Goal: Task Accomplishment & Management: Use online tool/utility

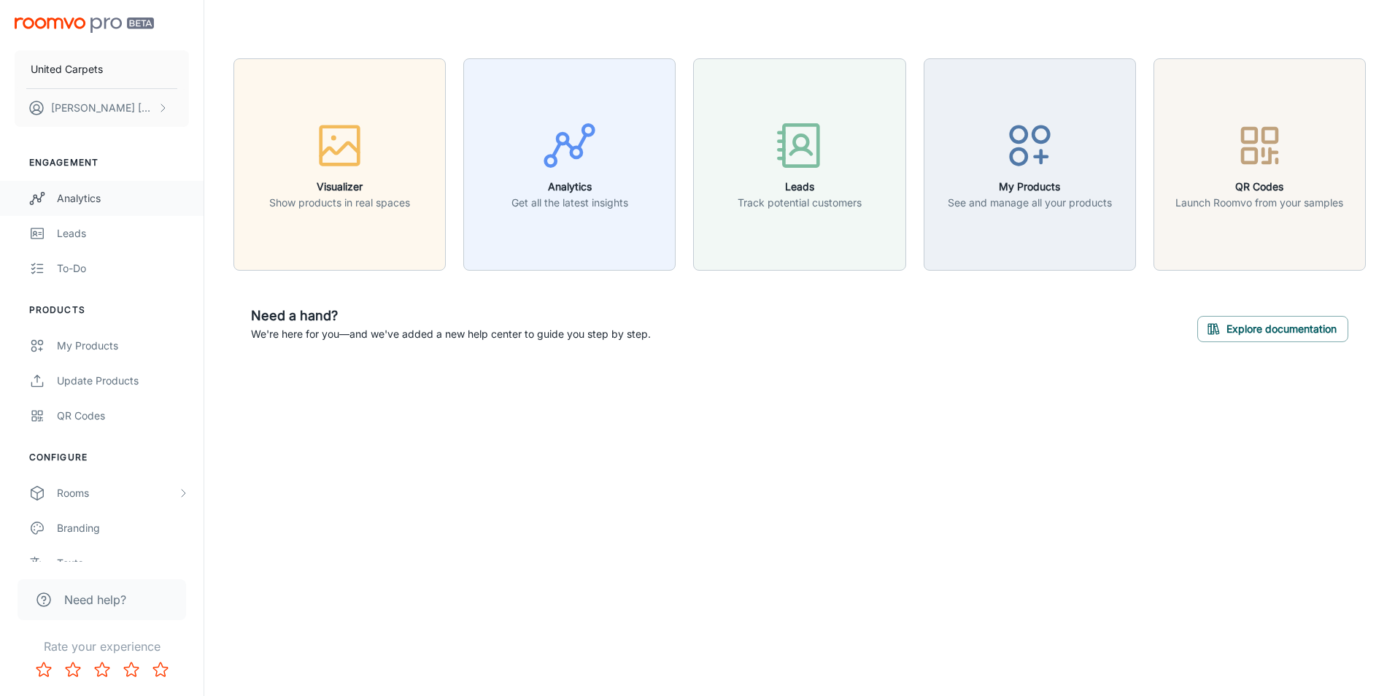
click at [89, 193] on div "Analytics" at bounding box center [123, 198] width 132 height 16
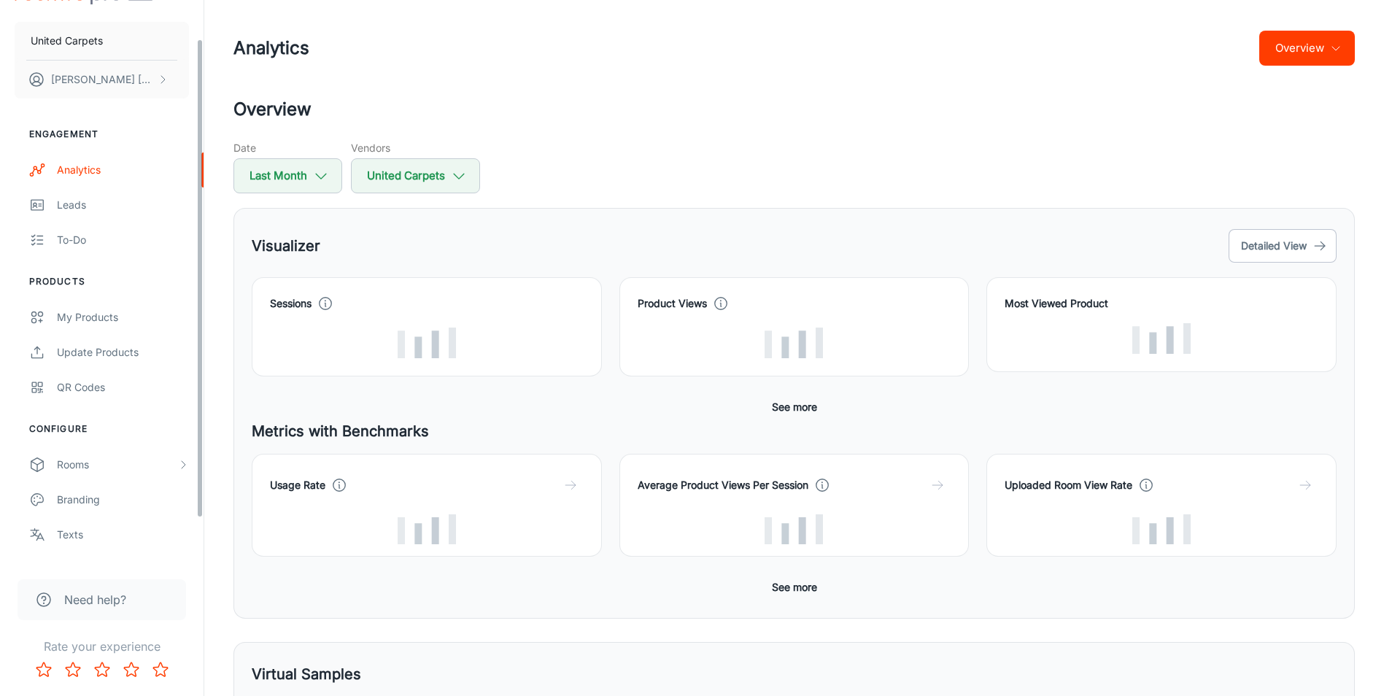
scroll to position [96, 0]
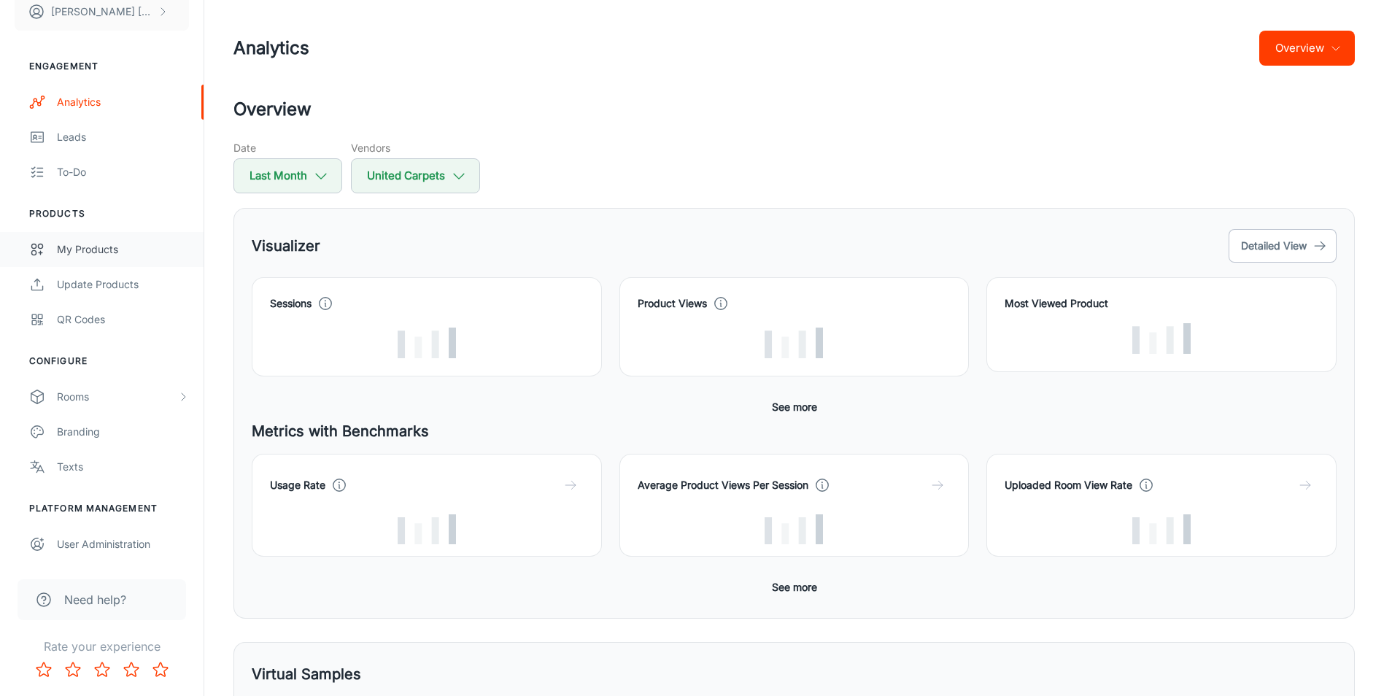
click at [77, 234] on link "My Products" at bounding box center [102, 249] width 204 height 35
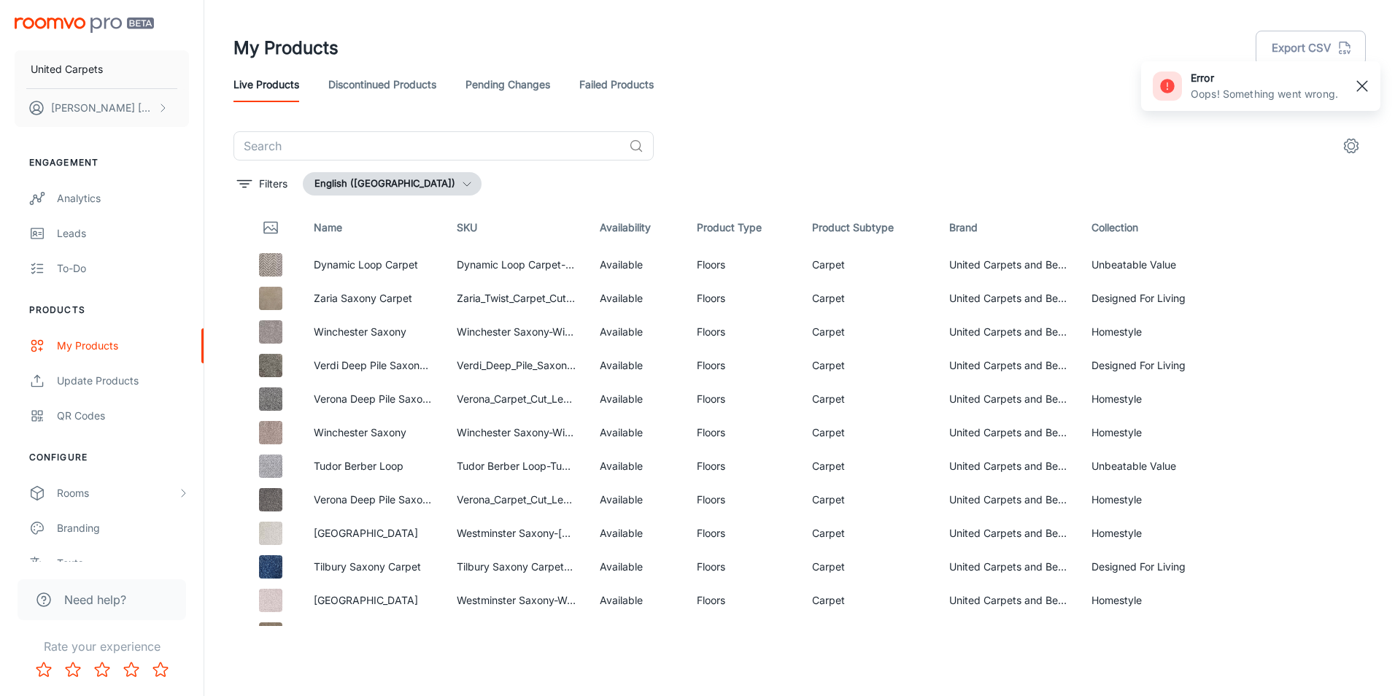
click at [1367, 85] on rect "button" at bounding box center [1362, 86] width 18 height 18
click at [1277, 34] on button "Export CSV" at bounding box center [1311, 48] width 110 height 35
